Goal: Obtain resource: Download file/media

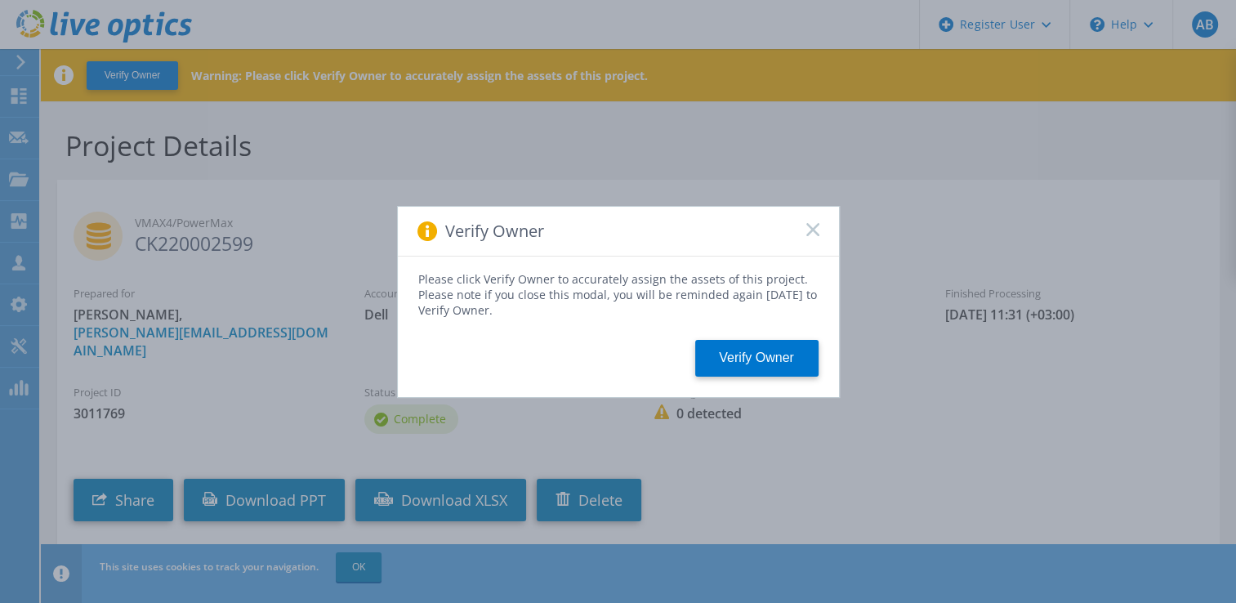
click at [814, 223] on icon at bounding box center [812, 229] width 13 height 13
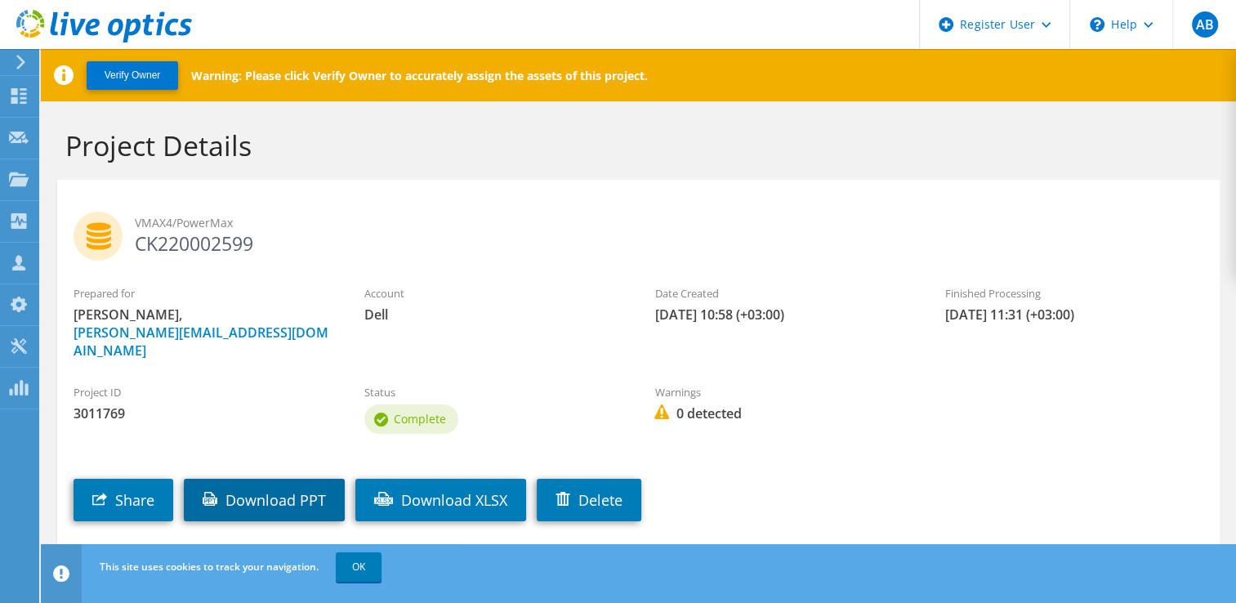
click at [307, 479] on link "Download PPT" at bounding box center [264, 500] width 161 height 42
click at [1162, 346] on div "Prepared for Alexandru Badarau, Alexandru.Badarau@dell.com Account Dell Date Cr…" at bounding box center [638, 322] width 1162 height 91
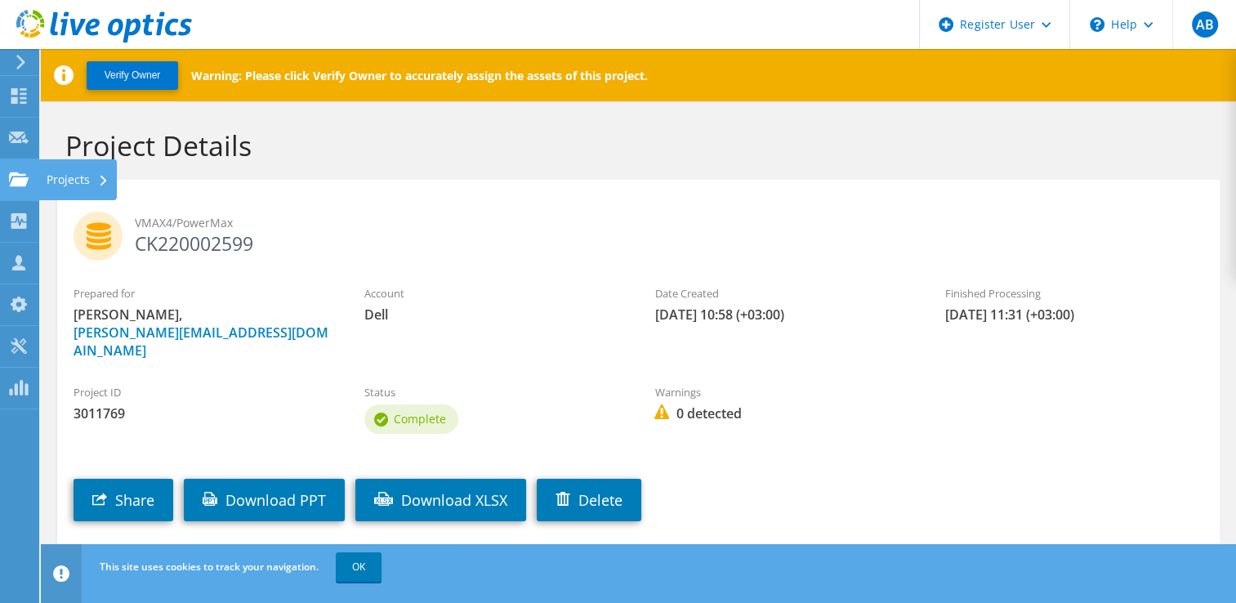
click at [26, 172] on icon at bounding box center [19, 180] width 20 height 16
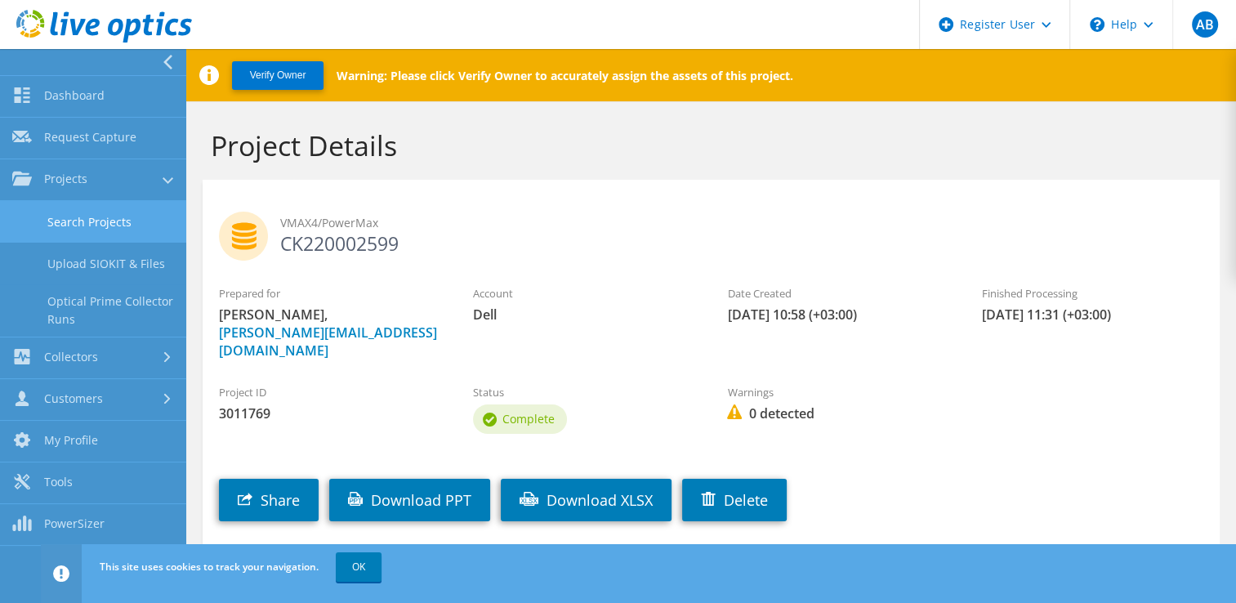
click at [137, 221] on link "Search Projects" at bounding box center [93, 222] width 186 height 42
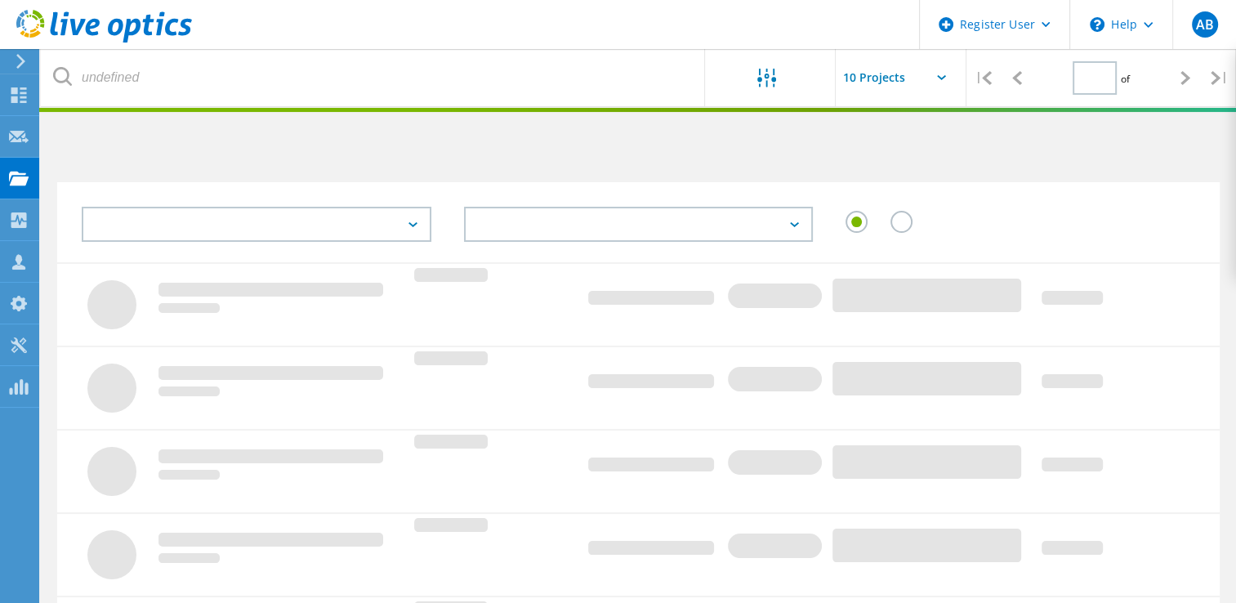
type input "1"
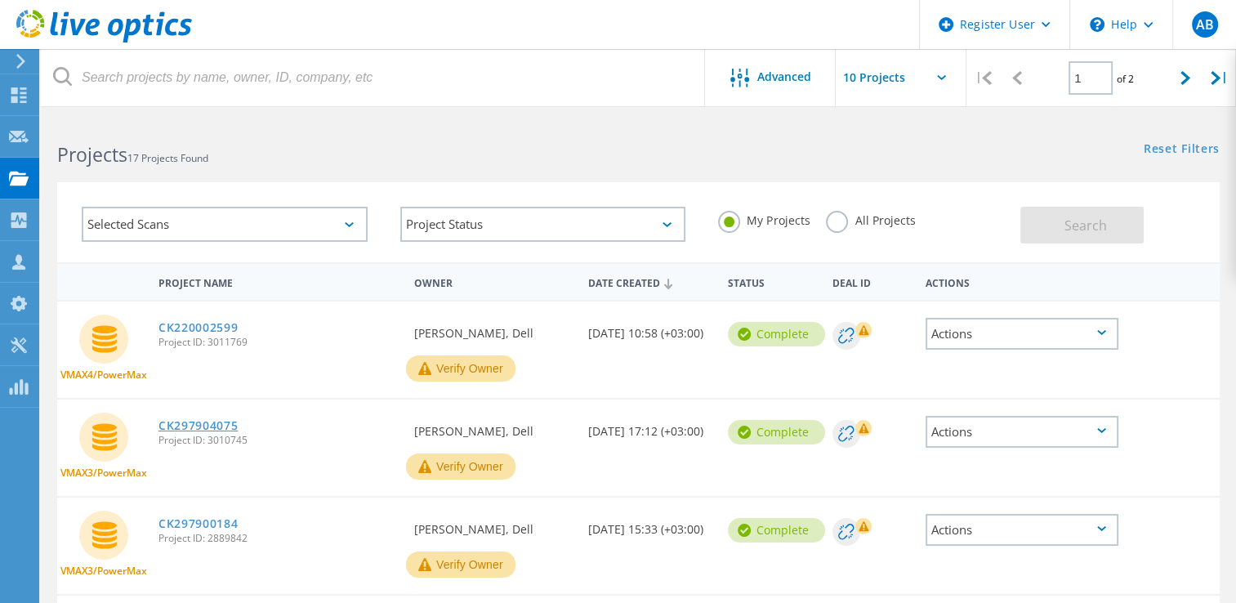
click at [185, 420] on link "CK297904075" at bounding box center [198, 425] width 80 height 11
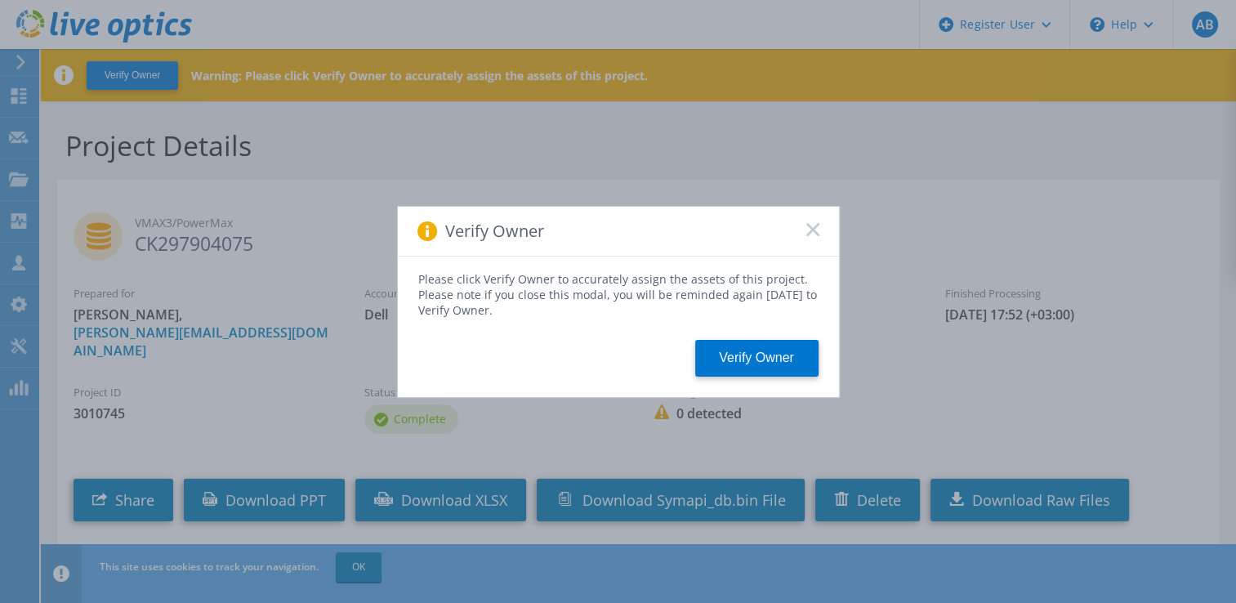
click at [809, 235] on icon at bounding box center [812, 229] width 13 height 13
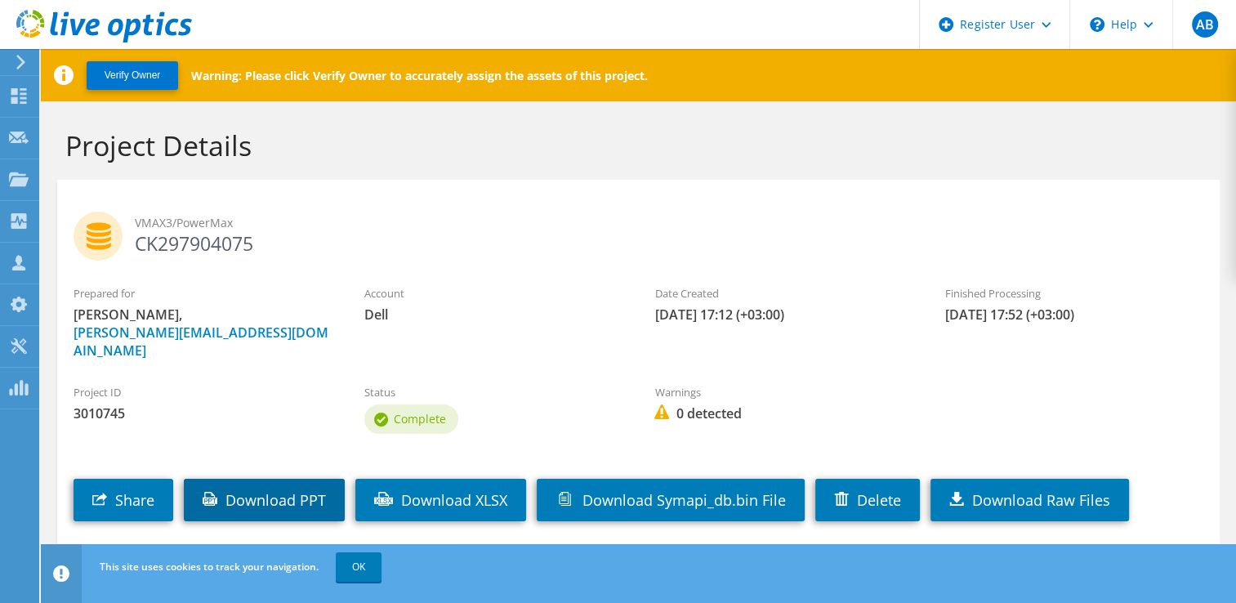
click at [303, 479] on link "Download PPT" at bounding box center [264, 500] width 161 height 42
